Goal: Find specific fact: Find specific fact

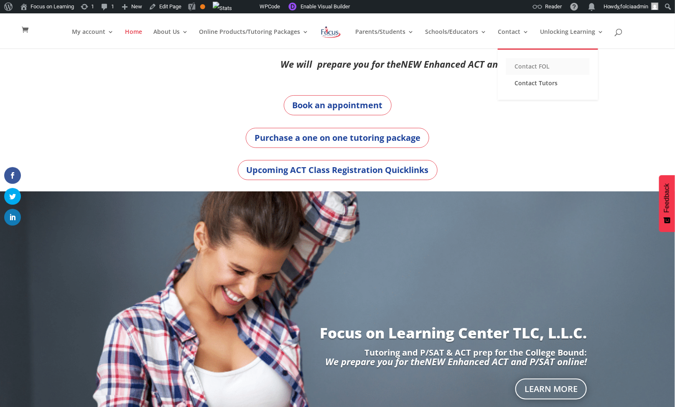
click at [522, 67] on link "Contact FOL" at bounding box center [548, 66] width 84 height 17
click at [528, 78] on link "Contact Tutors" at bounding box center [548, 83] width 84 height 17
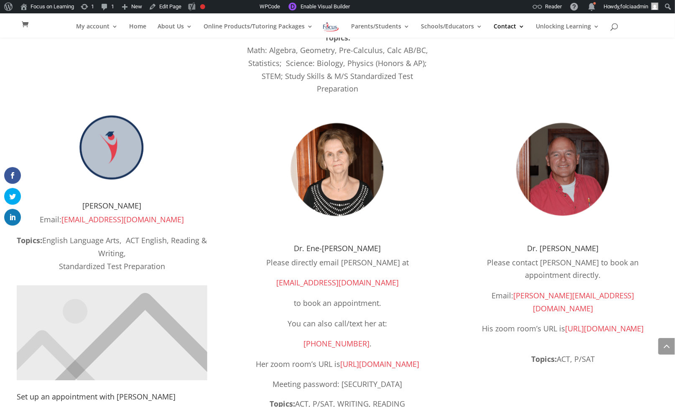
scroll to position [450, 0]
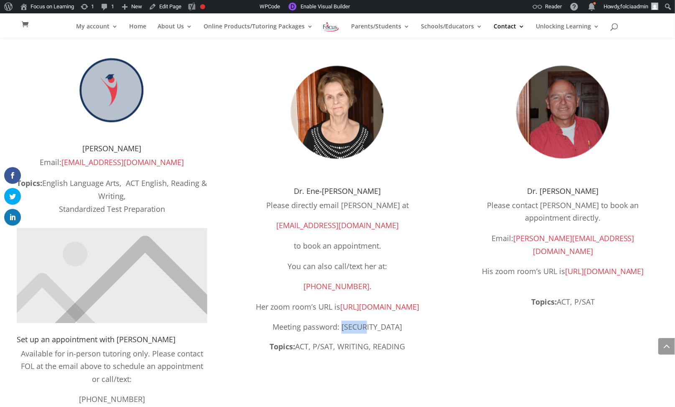
drag, startPoint x: 389, startPoint y: 341, endPoint x: 358, endPoint y: 339, distance: 30.5
click at [358, 339] on p "Meeting password: [SECURITY_DATA]" at bounding box center [337, 331] width 190 height 20
click at [361, 312] on link "[URL][DOMAIN_NAME]" at bounding box center [379, 307] width 79 height 10
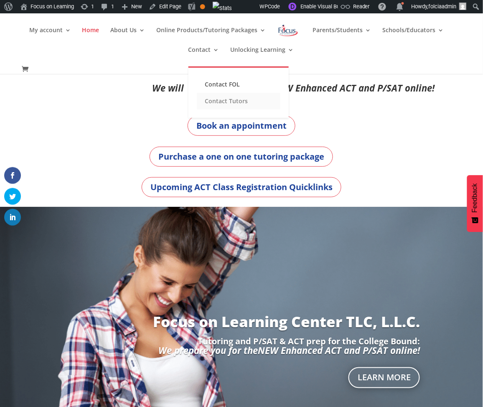
click at [219, 101] on link "Contact Tutors" at bounding box center [239, 101] width 84 height 17
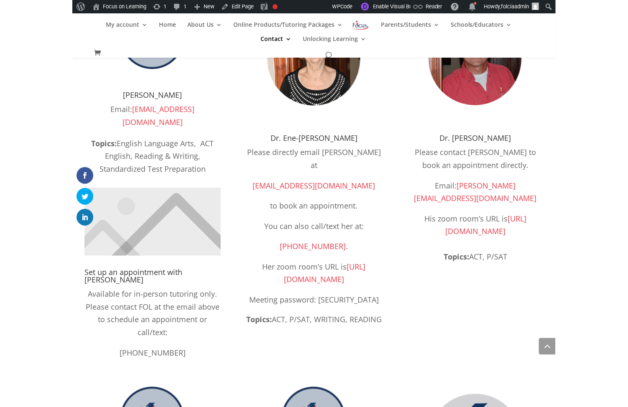
scroll to position [603, 0]
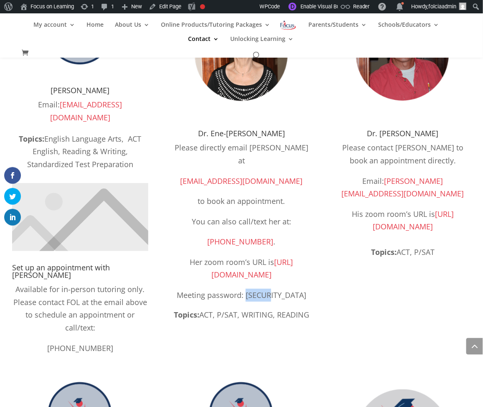
drag, startPoint x: 293, startPoint y: 308, endPoint x: 263, endPoint y: 308, distance: 29.7
click at [263, 308] on p "Meeting password: [SECURITY_DATA]" at bounding box center [241, 299] width 136 height 20
copy p "512692"
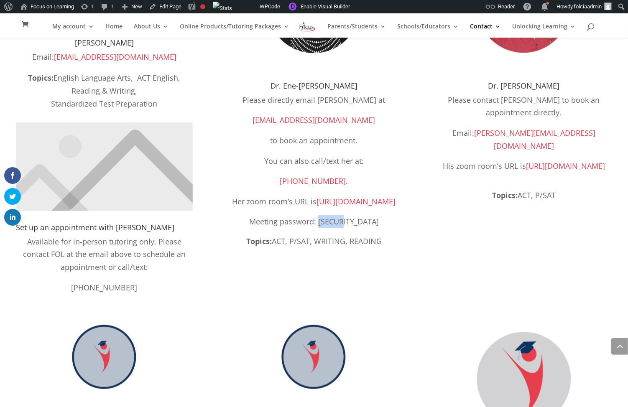
click at [359, 236] on p "Meeting password: [SECURITY_DATA]" at bounding box center [313, 225] width 177 height 20
drag, startPoint x: 363, startPoint y: 233, endPoint x: 336, endPoint y: 233, distance: 27.2
click at [336, 233] on p "Meeting password: [SECURITY_DATA]" at bounding box center [313, 225] width 177 height 20
copy p "512692"
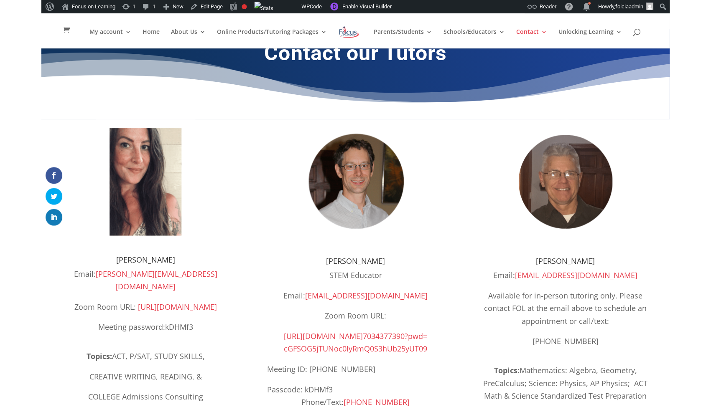
scroll to position [51, 0]
